Goal: Transaction & Acquisition: Purchase product/service

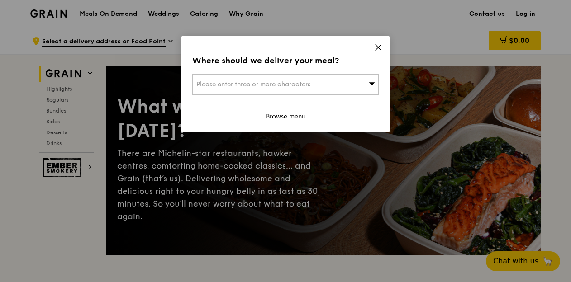
click at [376, 47] on icon at bounding box center [378, 47] width 8 height 8
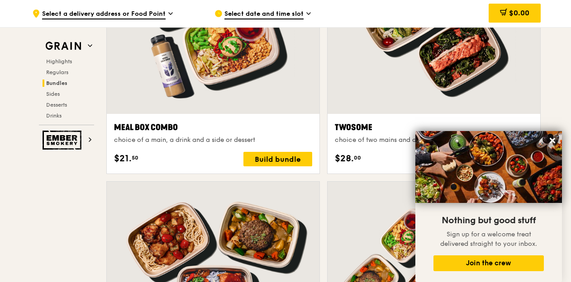
scroll to position [1326, 0]
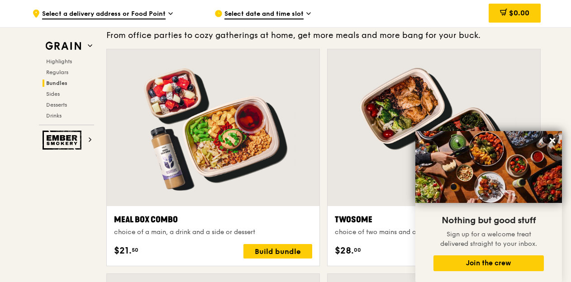
click at [134, 13] on span "Select a delivery address or Food Point" at bounding box center [103, 14] width 123 height 10
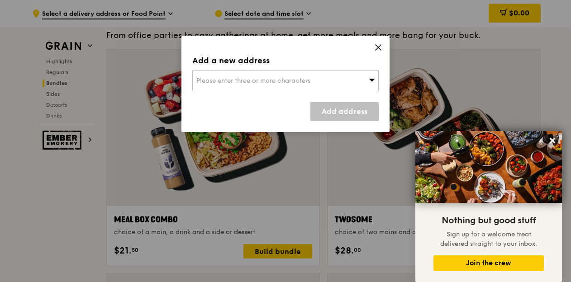
click at [272, 81] on span "Please enter three or more characters" at bounding box center [253, 81] width 114 height 8
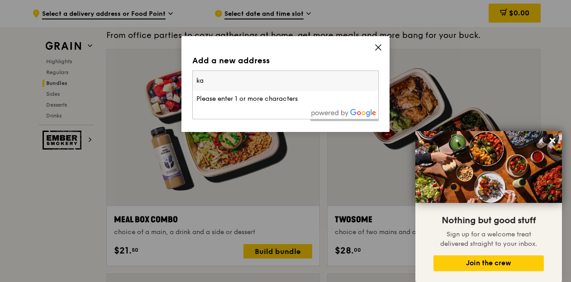
type input "k"
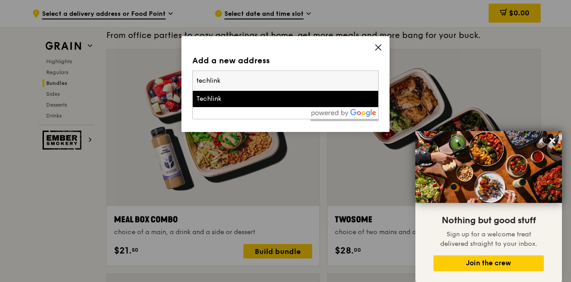
type input "techlink"
click at [234, 101] on div "Techlink" at bounding box center [263, 99] width 134 height 9
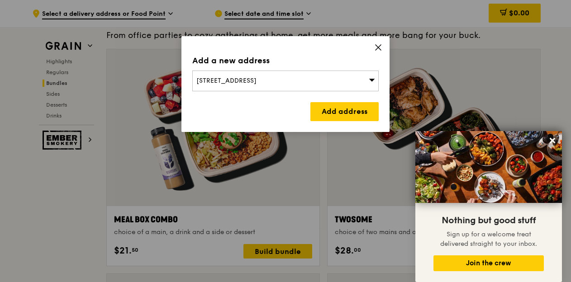
click at [324, 80] on div "[STREET_ADDRESS]" at bounding box center [285, 81] width 186 height 21
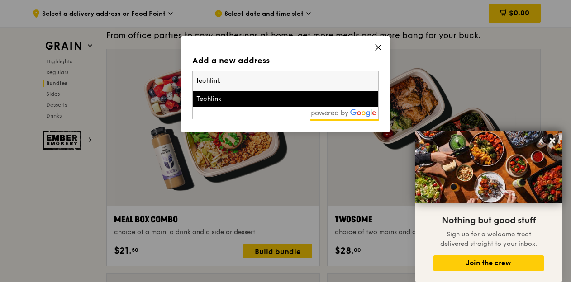
drag, startPoint x: 154, startPoint y: 68, endPoint x: 149, endPoint y: 66, distance: 4.9
click at [149, 67] on div "Add a new address [STREET_ADDRESS] techlink Techlink Add address" at bounding box center [285, 141] width 571 height 282
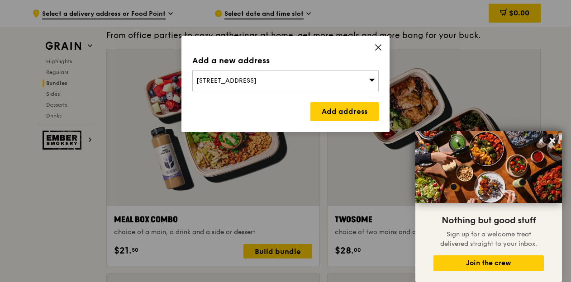
click at [216, 82] on span "[STREET_ADDRESS]" at bounding box center [226, 81] width 60 height 8
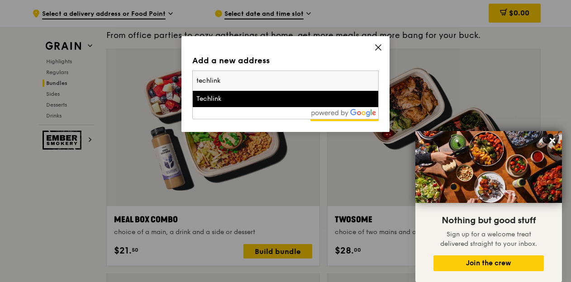
drag, startPoint x: 208, startPoint y: 72, endPoint x: 156, endPoint y: 66, distance: 51.9
click at [156, 66] on div "Add a new address [STREET_ADDRESS] techlink Techlink Add address" at bounding box center [285, 141] width 571 height 282
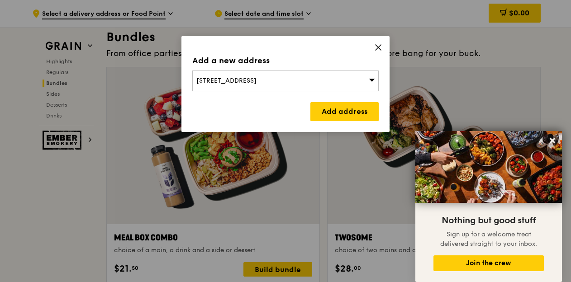
scroll to position [1281, 0]
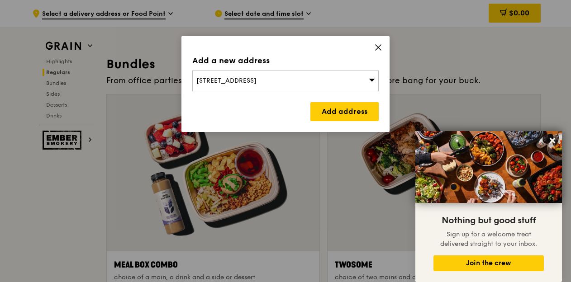
click at [278, 89] on div "[STREET_ADDRESS]" at bounding box center [285, 81] width 186 height 21
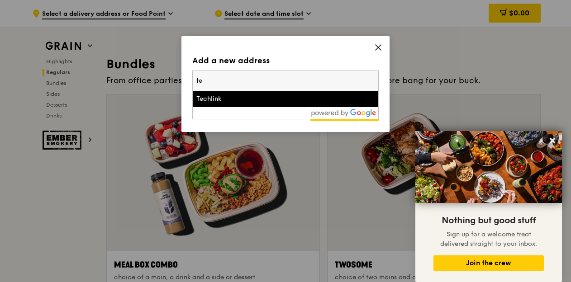
type input "t"
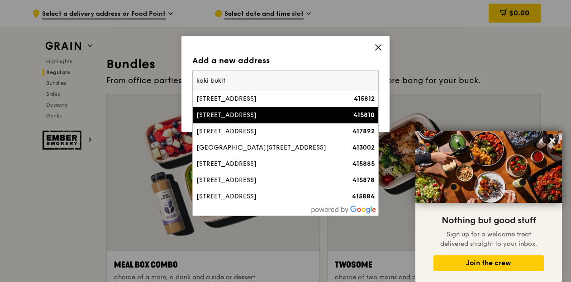
type input "kaki bukit"
click at [253, 116] on div "[STREET_ADDRESS]" at bounding box center [263, 115] width 134 height 9
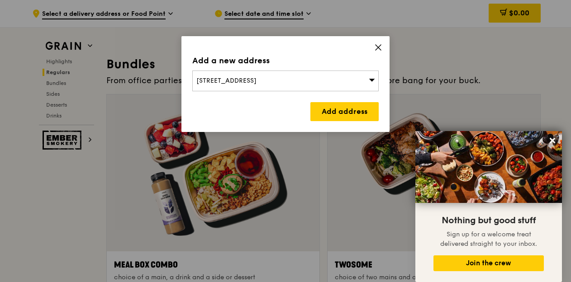
click at [351, 109] on link "Add address" at bounding box center [344, 111] width 68 height 19
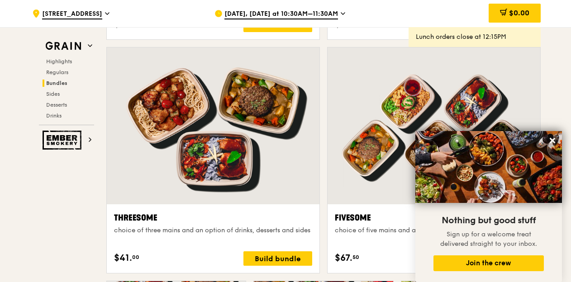
scroll to position [1688, 0]
